Goal: Task Accomplishment & Management: Manage account settings

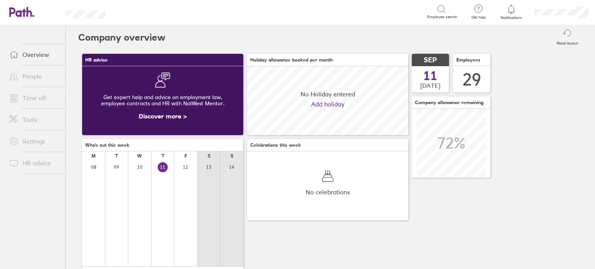
scroll to position [69, 161]
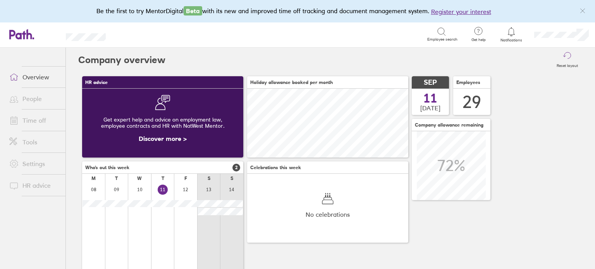
click at [40, 119] on link "Time off" at bounding box center [34, 120] width 62 height 15
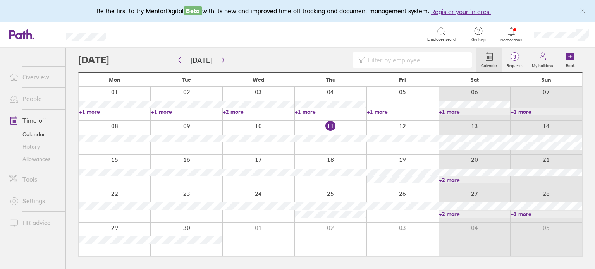
click at [458, 177] on link "+2 more" at bounding box center [474, 180] width 71 height 7
